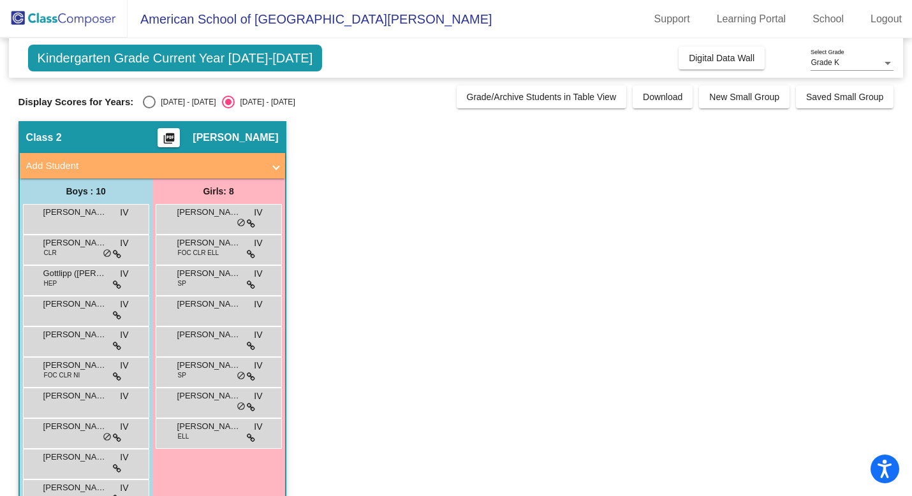
scroll to position [34, 0]
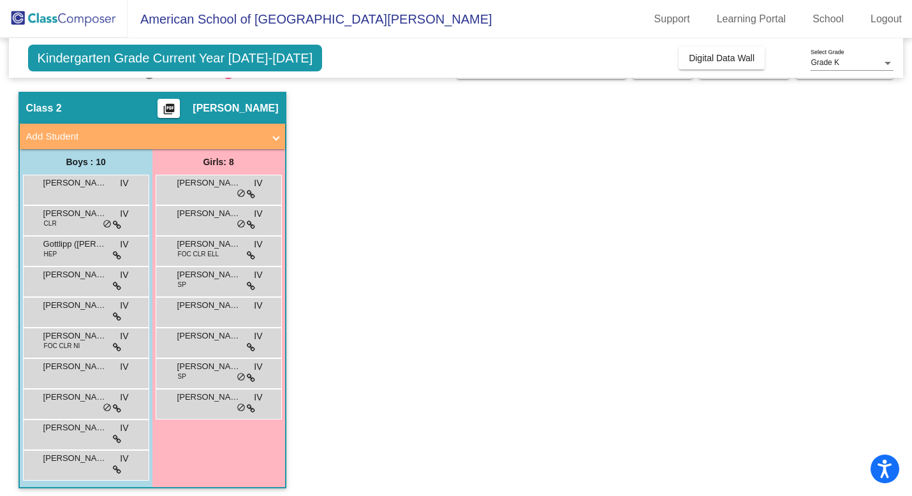
scroll to position [29, 0]
click at [81, 405] on div "[PERSON_NAME] de [PERSON_NAME] lock do_not_disturb_alt" at bounding box center [85, 403] width 122 height 26
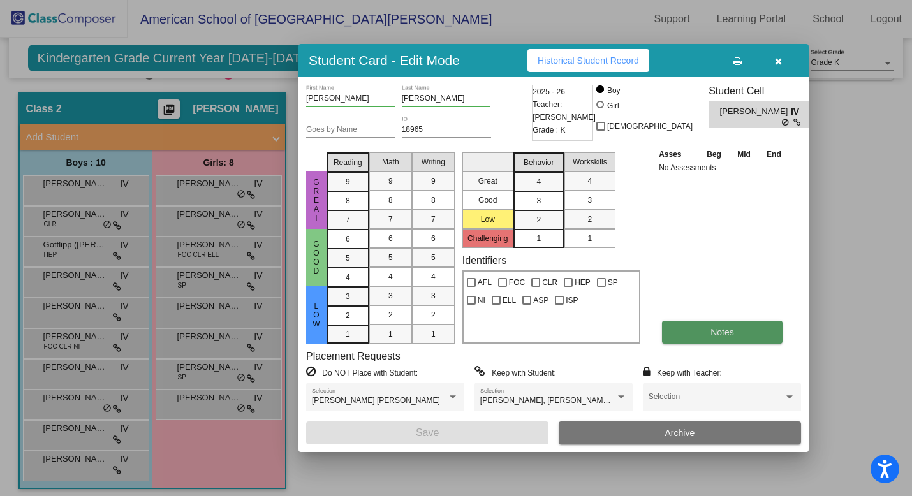
click at [716, 334] on span "Notes" at bounding box center [723, 332] width 24 height 10
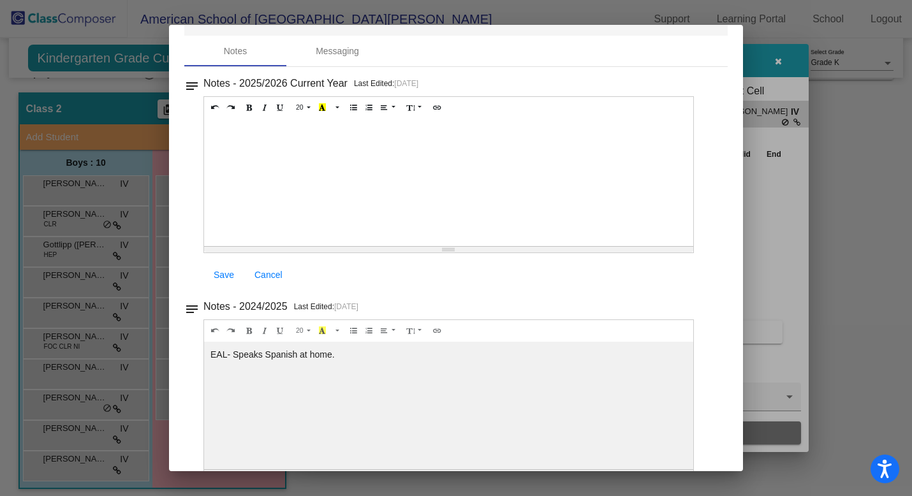
scroll to position [0, 0]
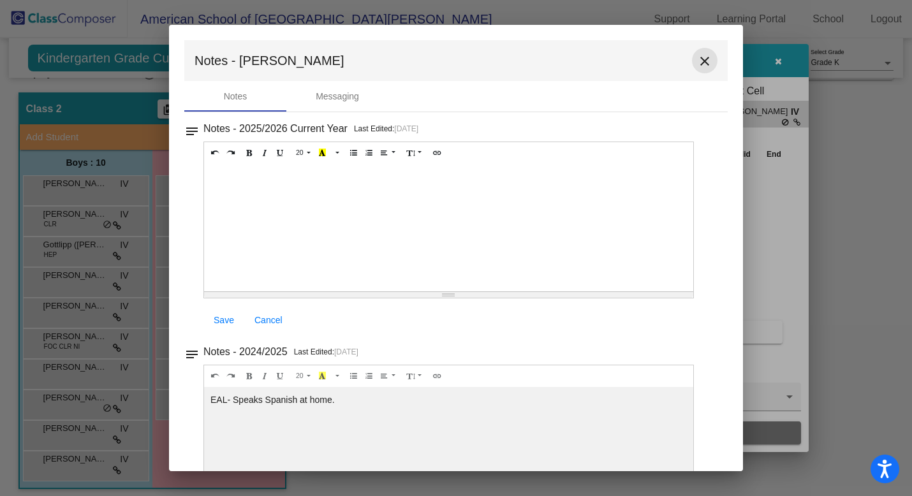
click at [698, 66] on mat-icon "close" at bounding box center [704, 61] width 15 height 15
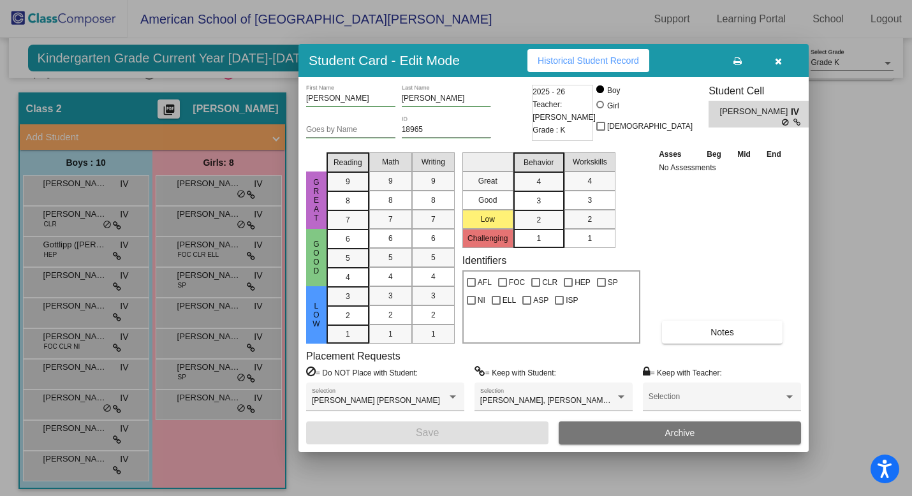
click at [779, 63] on icon "button" at bounding box center [778, 61] width 7 height 9
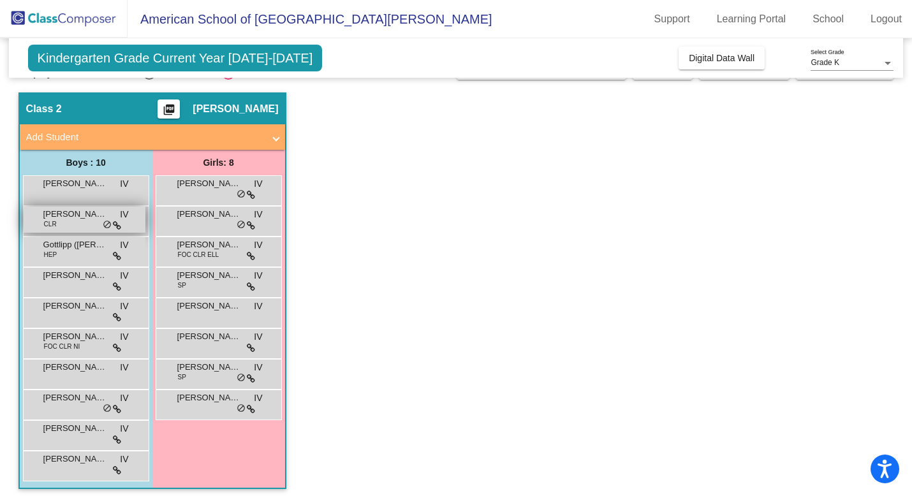
click at [83, 222] on div "[PERSON_NAME] CLR IV lock do_not_disturb_alt" at bounding box center [85, 220] width 122 height 26
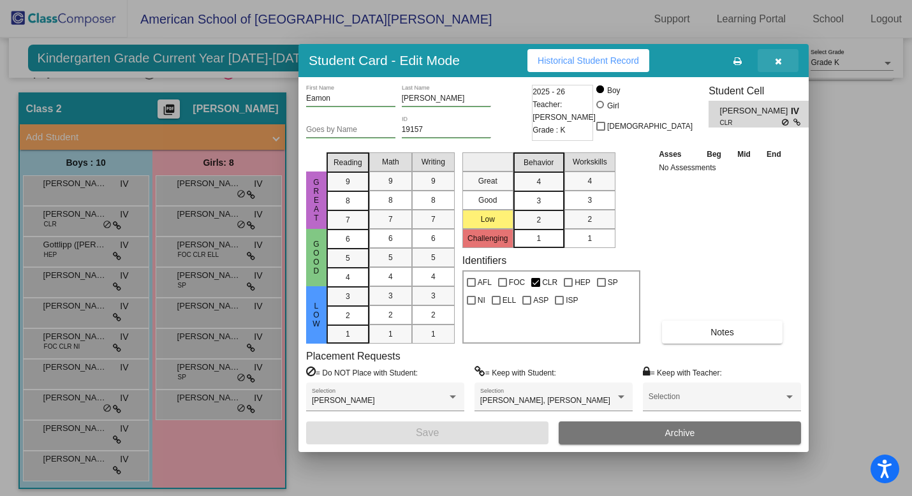
click at [779, 63] on icon "button" at bounding box center [778, 61] width 7 height 9
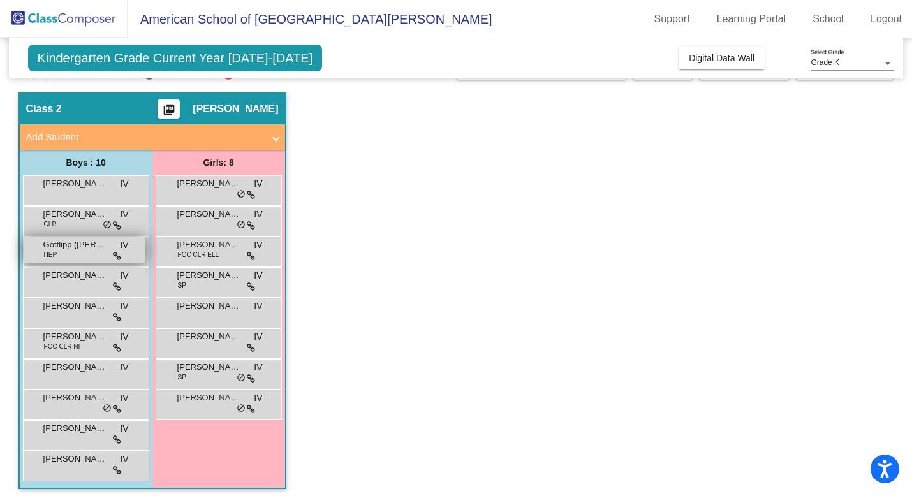
scroll to position [34, 0]
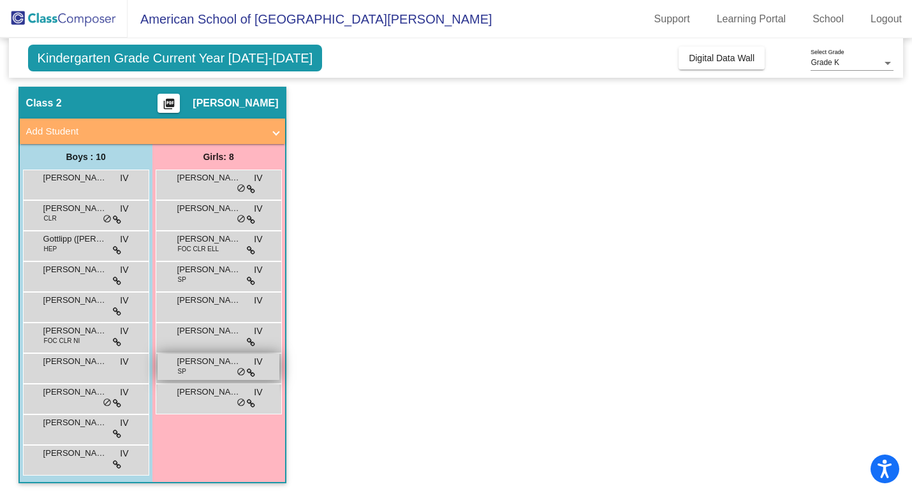
click at [239, 367] on span "do_not_disturb_alt" at bounding box center [241, 372] width 9 height 10
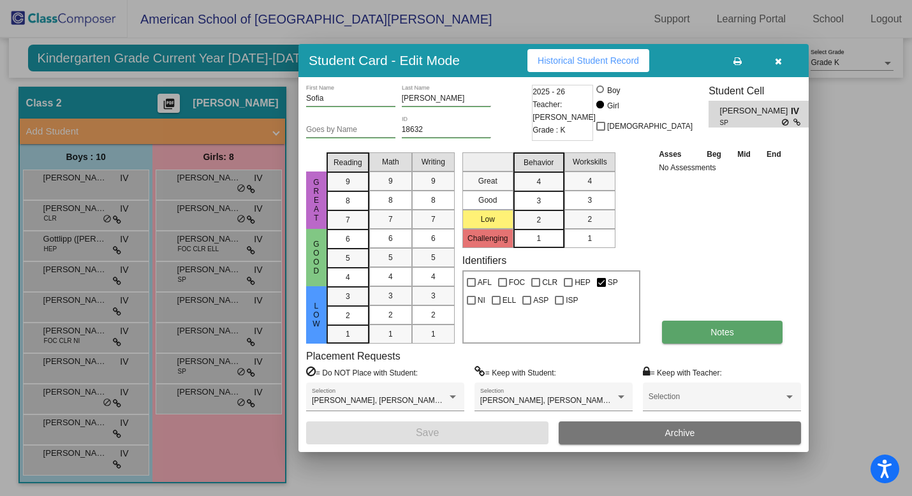
click at [709, 330] on button "Notes" at bounding box center [722, 332] width 121 height 23
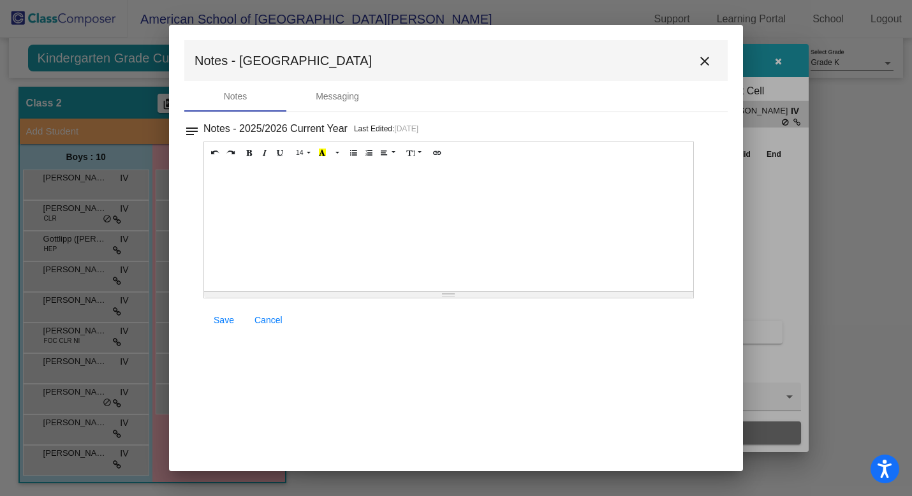
scroll to position [0, 0]
click at [704, 58] on mat-icon "close" at bounding box center [704, 61] width 15 height 15
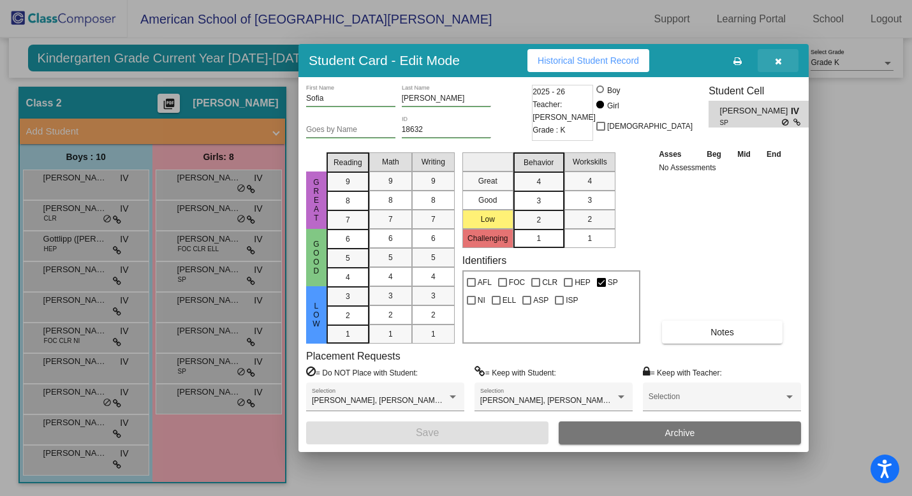
click at [781, 59] on button "button" at bounding box center [778, 60] width 41 height 23
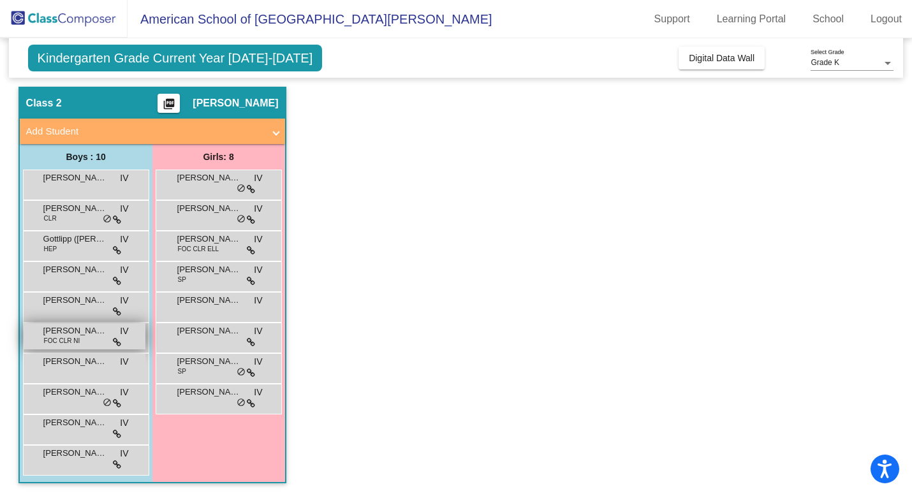
click at [96, 339] on div "[PERSON_NAME] FOC CLR NI IV lock do_not_disturb_alt" at bounding box center [85, 336] width 122 height 26
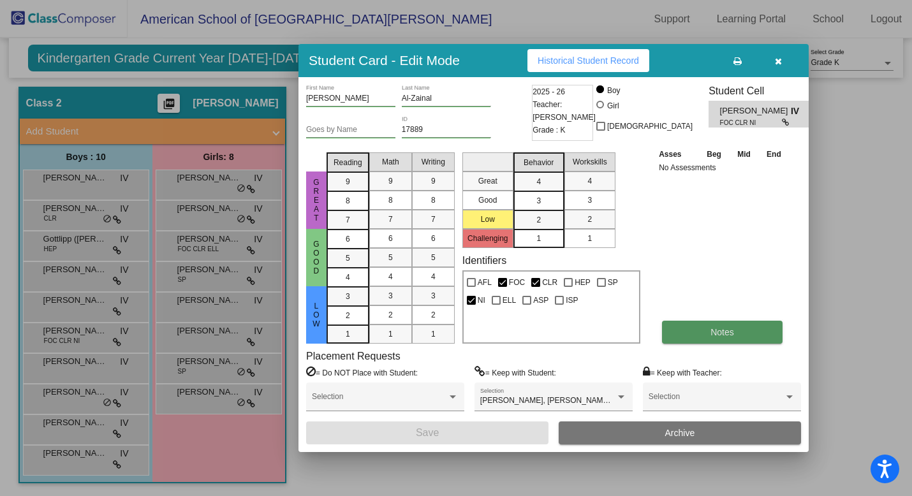
click at [711, 334] on span "Notes" at bounding box center [723, 332] width 24 height 10
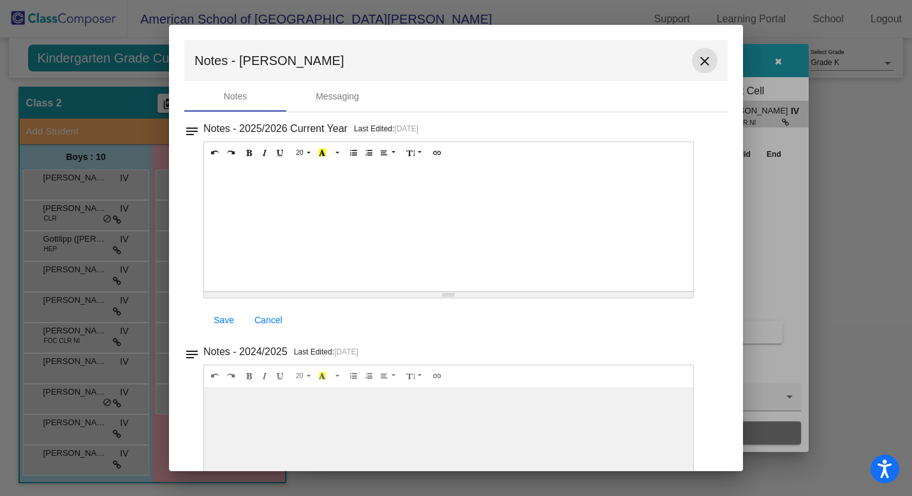
click at [697, 61] on mat-icon "close" at bounding box center [704, 61] width 15 height 15
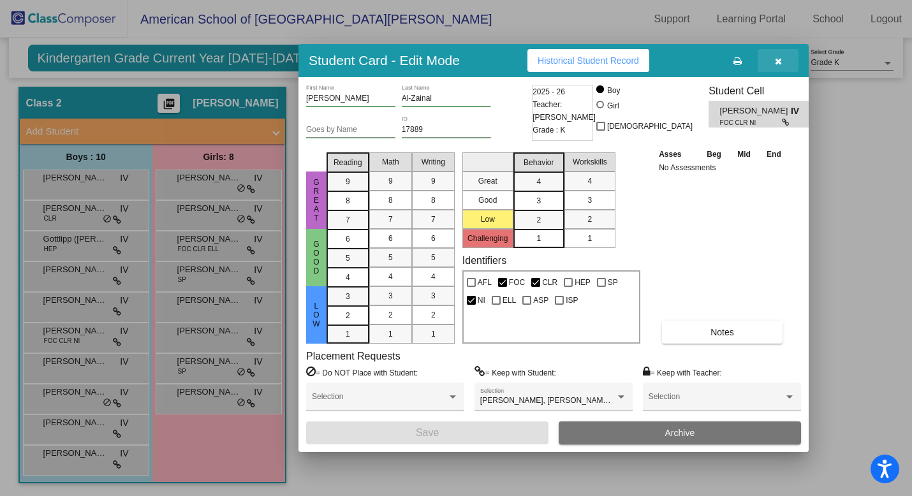
click at [778, 59] on icon "button" at bounding box center [778, 61] width 7 height 9
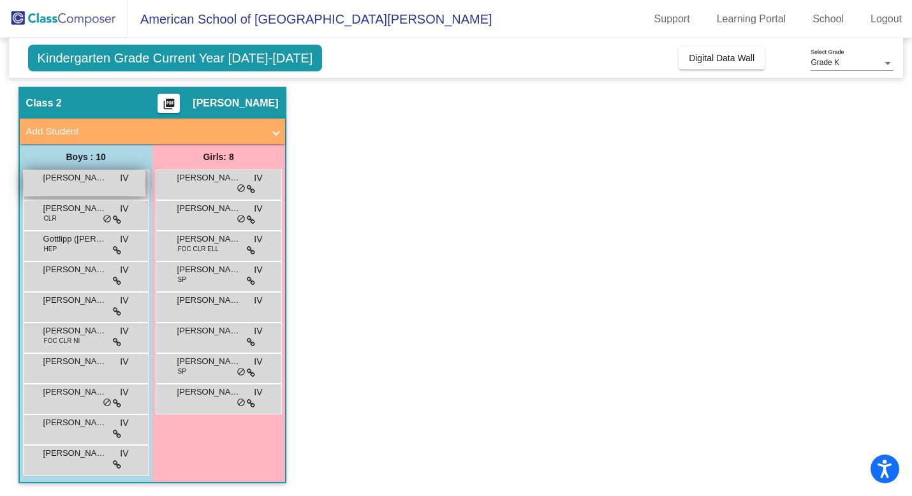
click at [101, 186] on div "[PERSON_NAME] lock do_not_disturb_alt" at bounding box center [85, 183] width 122 height 26
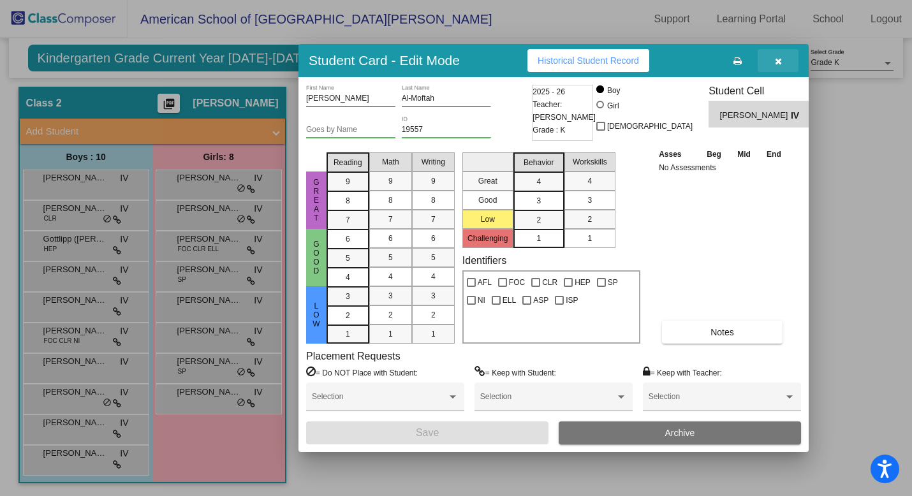
click at [777, 60] on icon "button" at bounding box center [778, 61] width 7 height 9
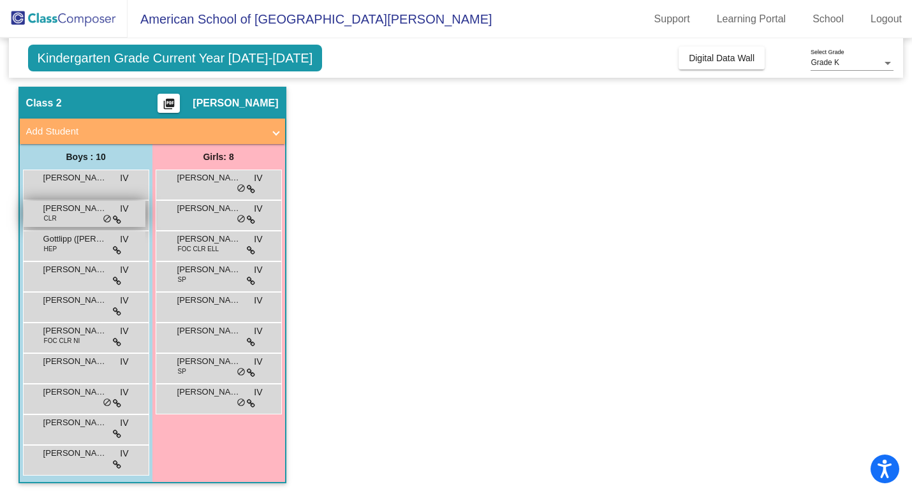
click at [76, 218] on div "[PERSON_NAME] CLR IV lock do_not_disturb_alt" at bounding box center [85, 214] width 122 height 26
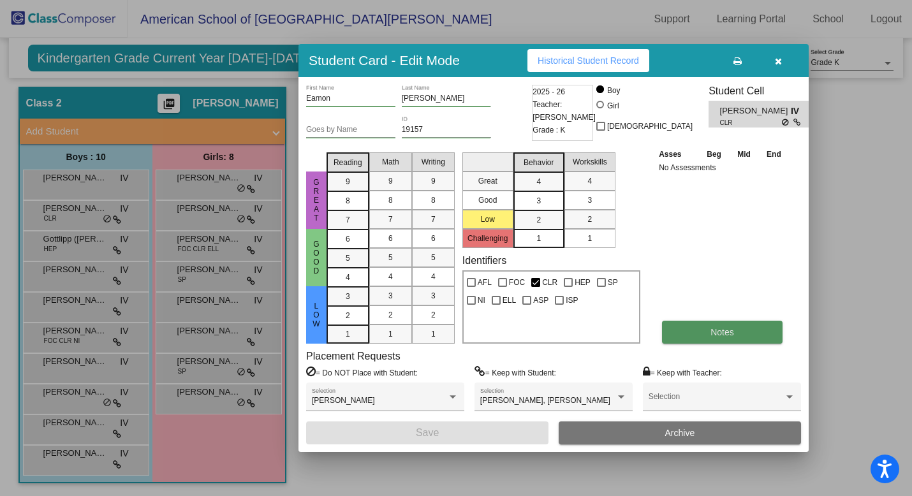
click at [721, 332] on span "Notes" at bounding box center [723, 332] width 24 height 10
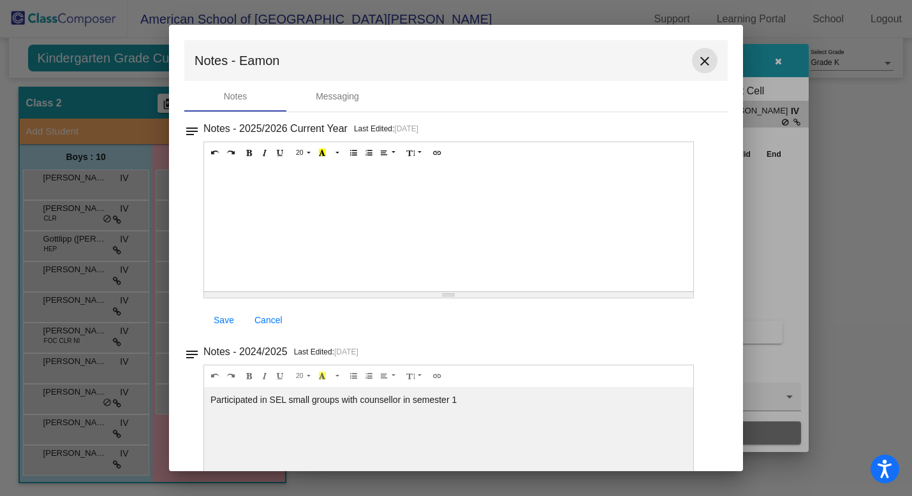
click at [697, 60] on mat-icon "close" at bounding box center [704, 61] width 15 height 15
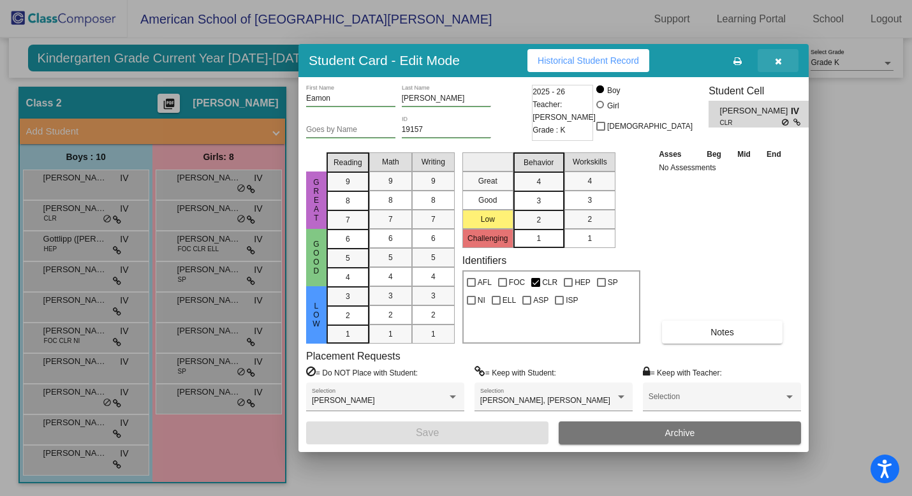
click at [776, 62] on icon "button" at bounding box center [778, 61] width 7 height 9
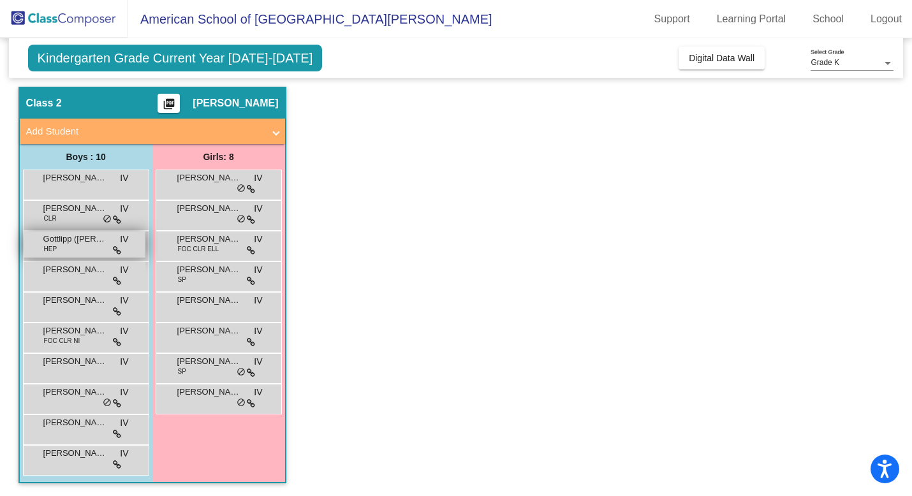
click at [80, 247] on div "Gottlipp ([PERSON_NAME] HEP IV lock do_not_disturb_alt" at bounding box center [85, 245] width 122 height 26
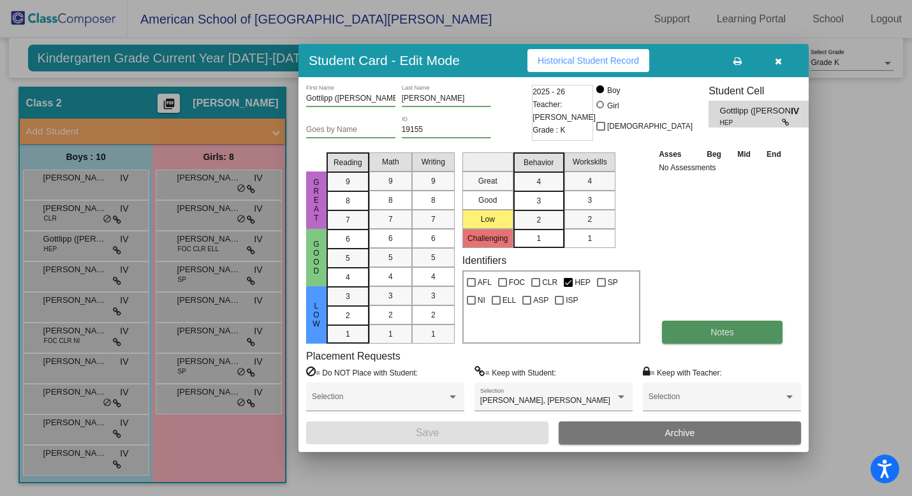
click at [700, 330] on button "Notes" at bounding box center [722, 332] width 121 height 23
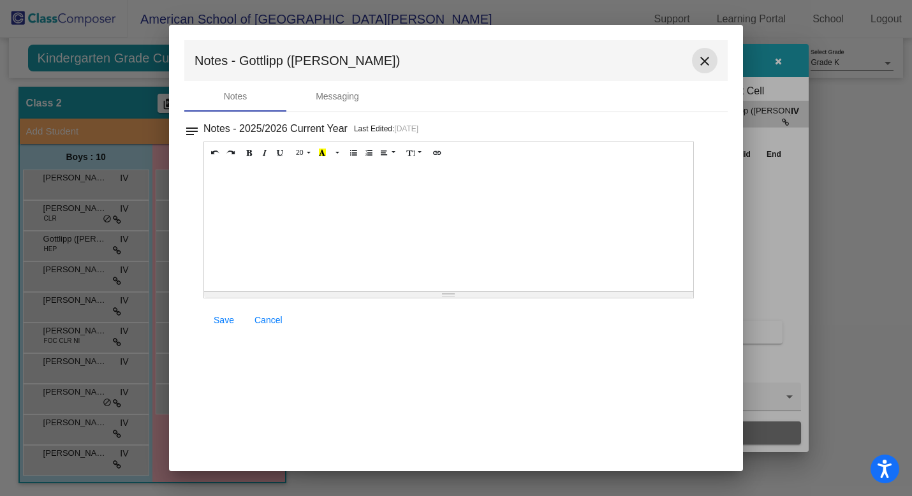
click at [706, 58] on mat-icon "close" at bounding box center [704, 61] width 15 height 15
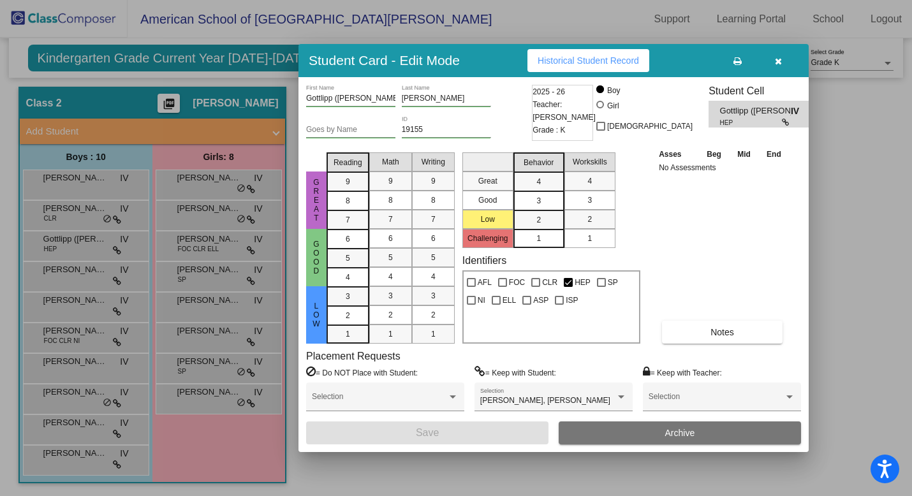
click at [735, 221] on div "Asses Beg Mid End No Assessments Notes" at bounding box center [723, 245] width 134 height 196
click at [777, 61] on icon "button" at bounding box center [778, 61] width 7 height 9
